Goal: Use online tool/utility: Use online tool/utility

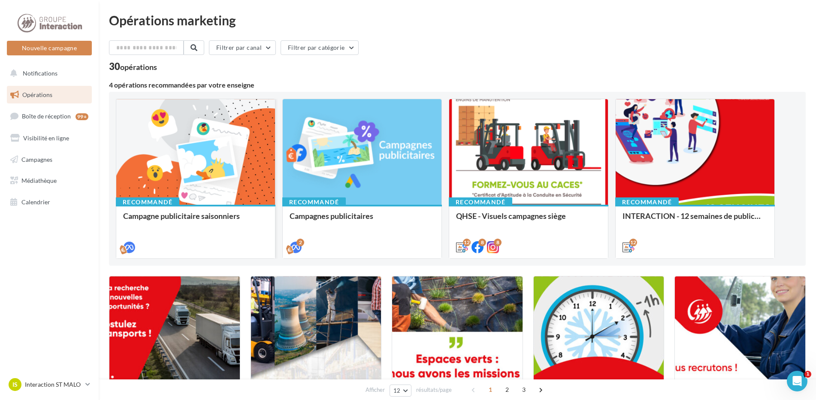
click at [187, 182] on div at bounding box center [195, 152] width 159 height 106
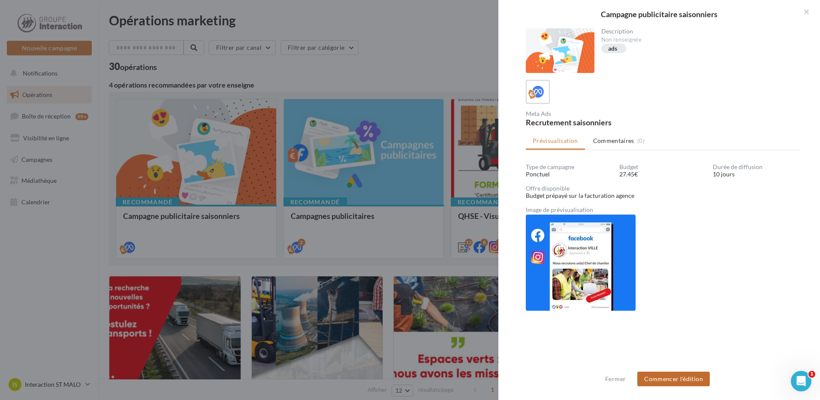
click at [663, 380] on button "Commencer l'édition" at bounding box center [673, 378] width 72 height 15
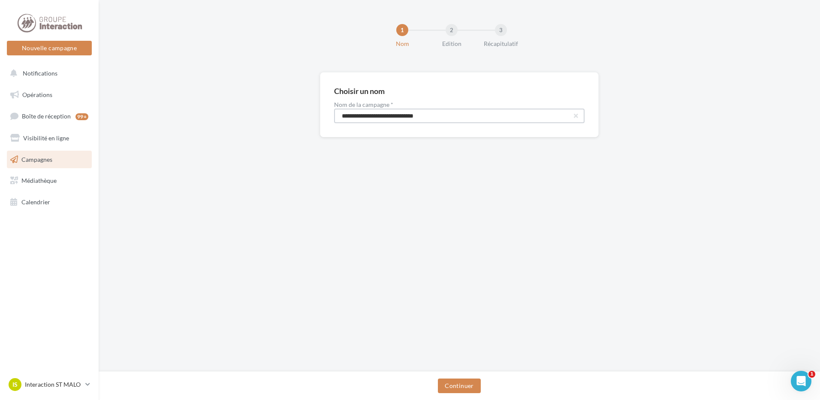
click at [453, 115] on input "**********" at bounding box center [459, 115] width 250 height 15
type input "**********"
click at [460, 388] on button "Continuer" at bounding box center [459, 385] width 42 height 15
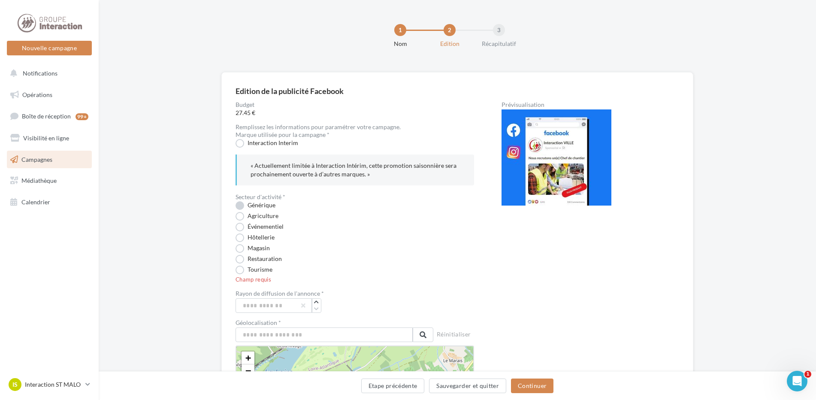
click at [241, 208] on label "Générique" at bounding box center [255, 205] width 40 height 9
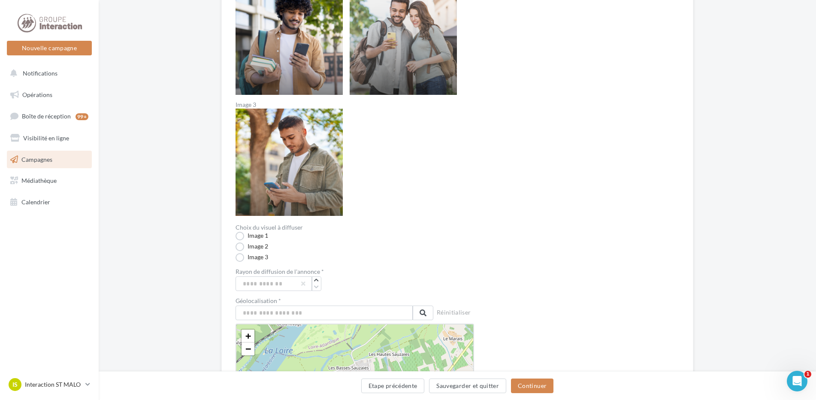
scroll to position [172, 0]
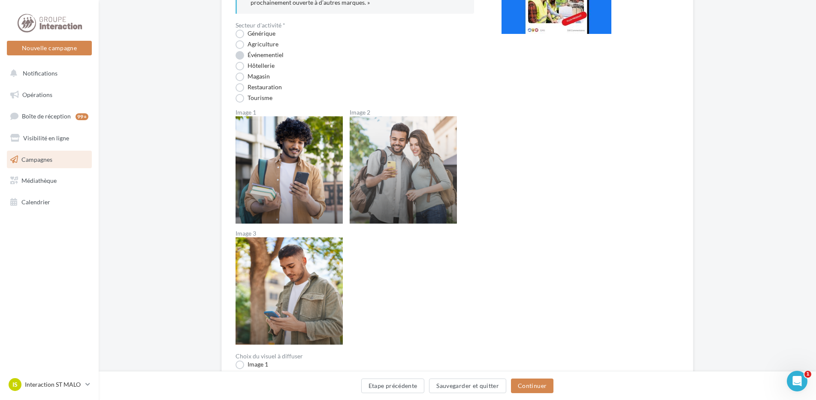
click at [241, 54] on label "Événementiel" at bounding box center [259, 55] width 48 height 9
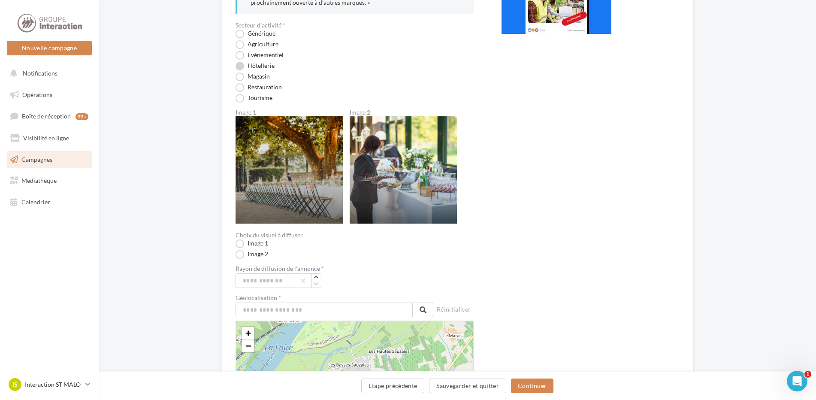
click at [243, 65] on label "Hôtellerie" at bounding box center [254, 66] width 39 height 9
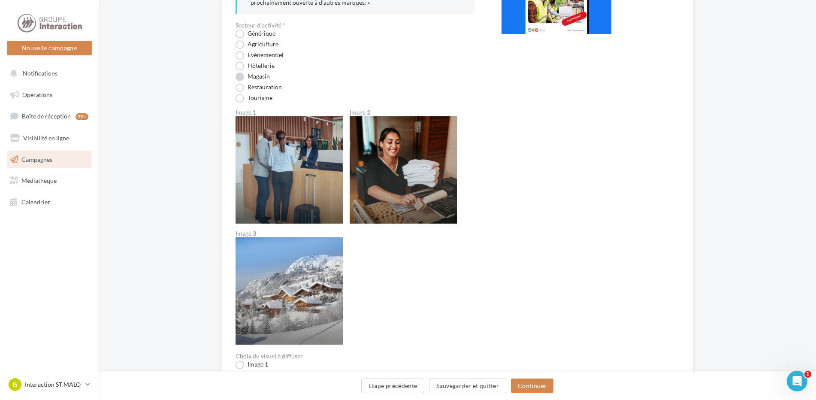
click at [238, 80] on label "Magasin" at bounding box center [252, 76] width 34 height 9
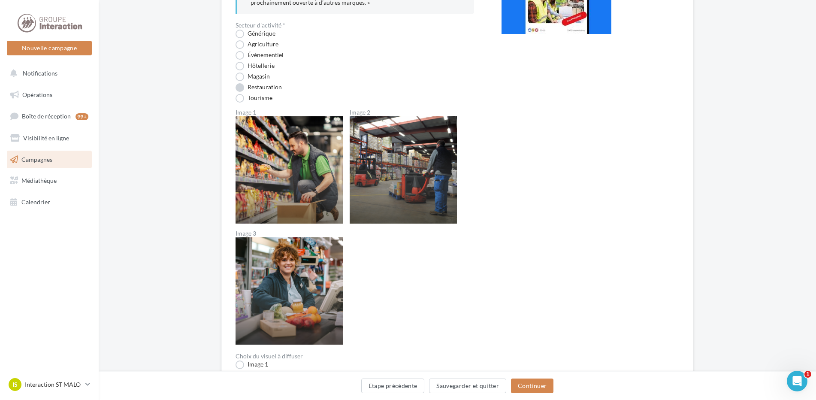
click at [241, 89] on label "Restauration" at bounding box center [258, 87] width 46 height 9
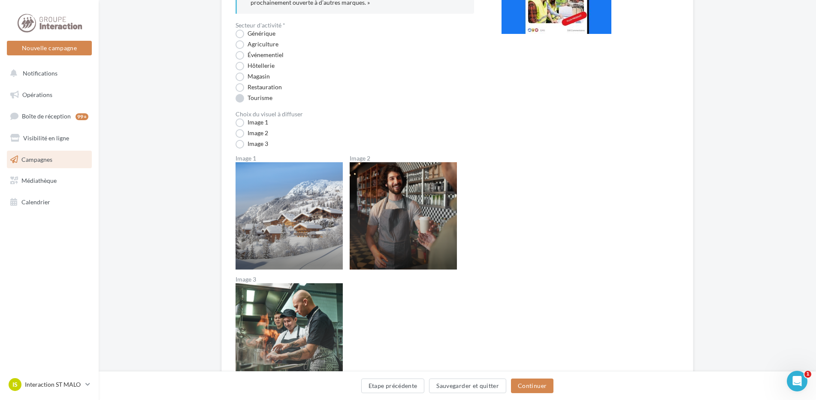
click at [241, 99] on label "Tourisme" at bounding box center [253, 98] width 37 height 9
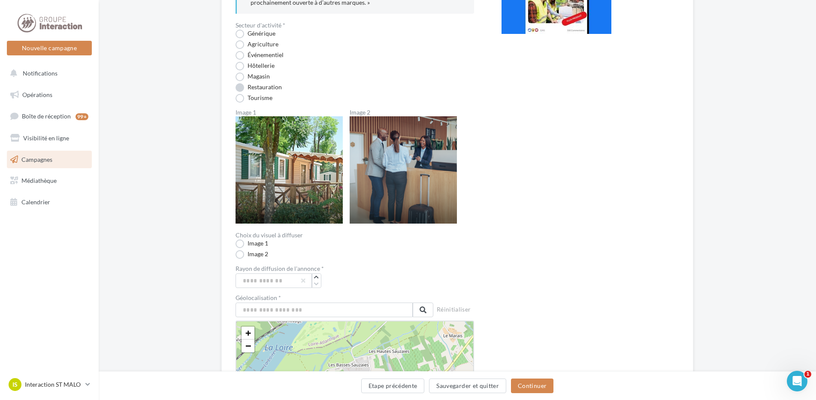
click at [238, 89] on label "Restauration" at bounding box center [258, 87] width 46 height 9
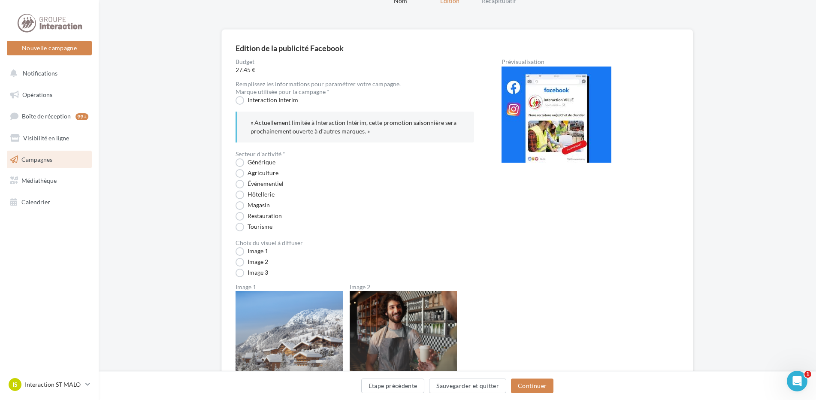
scroll to position [129, 0]
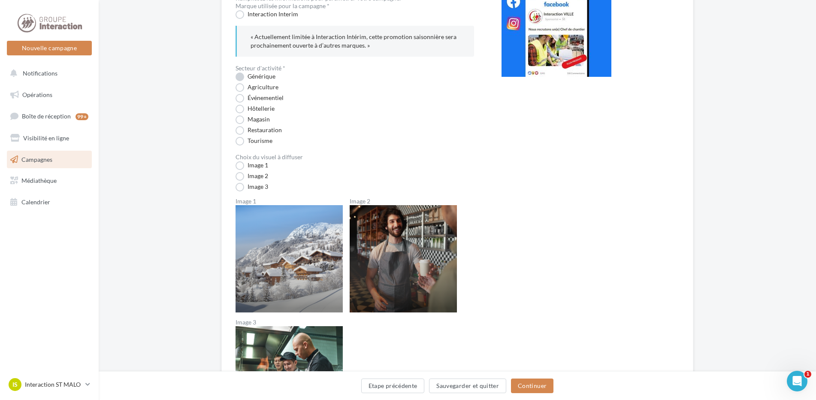
click at [243, 79] on label "Générique" at bounding box center [255, 76] width 40 height 9
